Goal: Navigation & Orientation: Find specific page/section

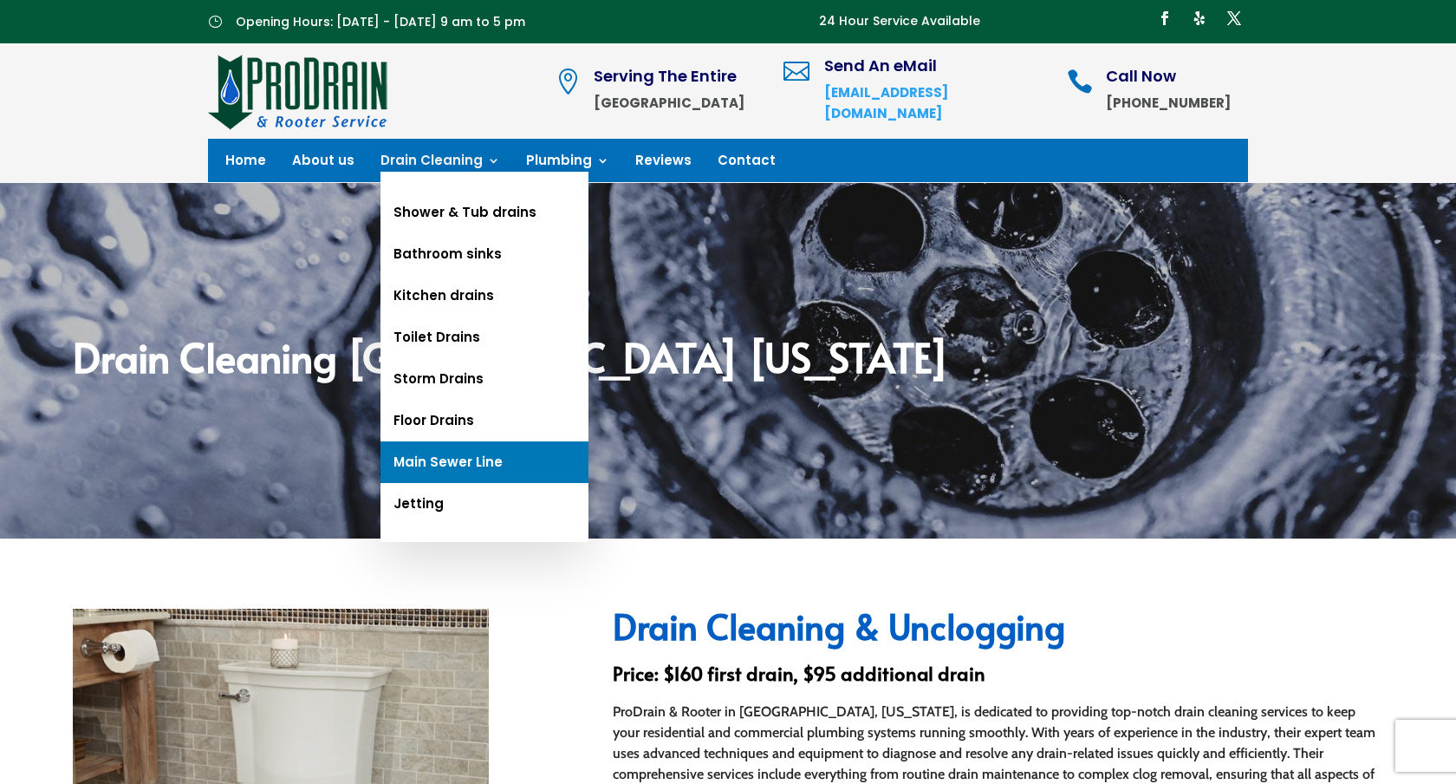
click at [466, 462] on link "Main Sewer Line" at bounding box center [485, 462] width 208 height 42
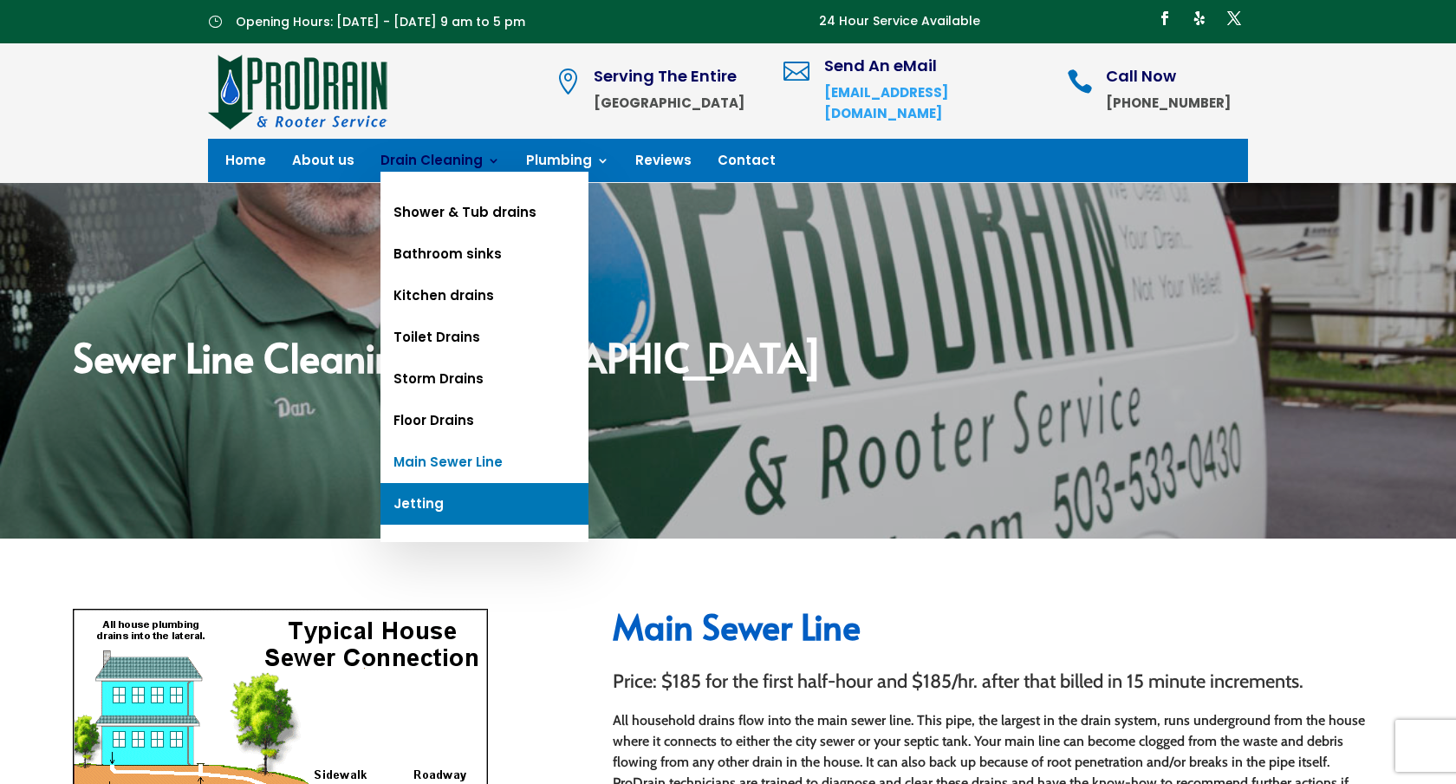
click at [407, 499] on link "Jetting" at bounding box center [485, 504] width 208 height 42
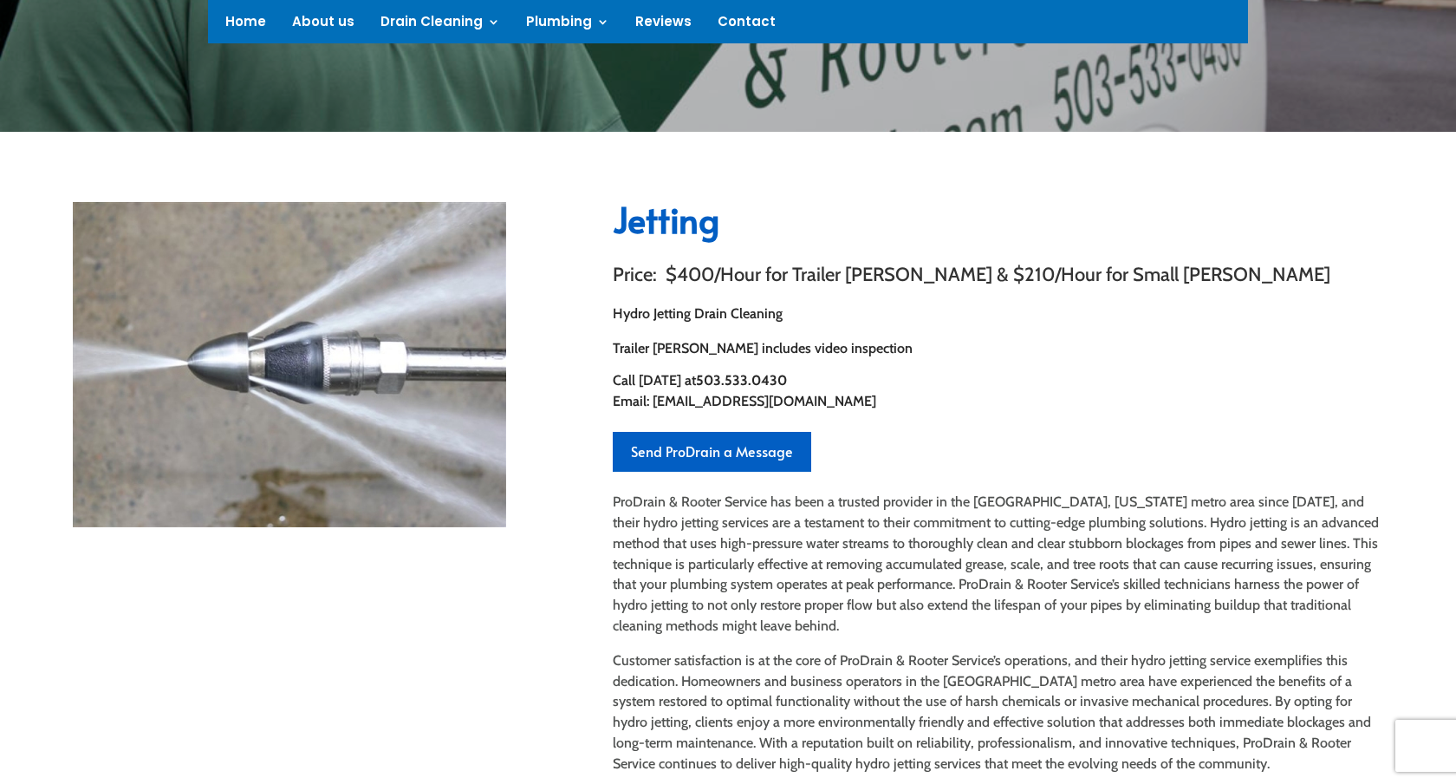
scroll to position [412, 0]
